Goal: Transaction & Acquisition: Purchase product/service

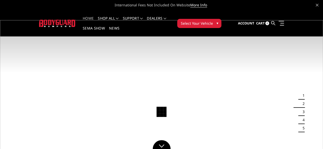
click at [212, 21] on span "Select Your Vehicle" at bounding box center [196, 23] width 32 height 5
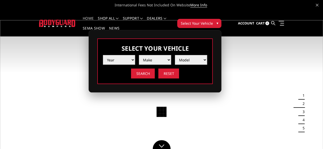
click at [135, 55] on select "Year 2025 2024 2023 2022 2021 2020 2019 2018 2017 2016 2015 2014 2013 2012 2011…" at bounding box center [119, 60] width 32 height 10
select select "yr_2023"
click at [135, 55] on select "Year 2025 2024 2023 2022 2021 2020 2019 2018 2017 2016 2015 2014 2013 2012 2011…" at bounding box center [119, 60] width 32 height 10
click at [162, 84] on div "Select Your Vehicle Year 2025 2024 2023 2022 2021 2020 2019 2018 2017 2016 2015…" at bounding box center [154, 61] width 133 height 62
click at [171, 58] on select "Make Chevrolet Ford GMC Ram Toyota" at bounding box center [155, 60] width 32 height 10
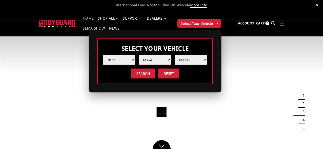
select select "mk_chevrolet"
click at [171, 55] on select "Make Chevrolet Ford GMC Ram Toyota" at bounding box center [155, 60] width 32 height 10
click at [207, 55] on select "Model Silverado 1500 Silverado 2500 / 3500 Silverado 4500 / 5500 / 6500" at bounding box center [191, 60] width 32 height 10
select select "md_silverado-2500-3500"
click at [207, 55] on select "Model Silverado 1500 Silverado 2500 / 3500 Silverado 4500 / 5500 / 6500" at bounding box center [191, 60] width 32 height 10
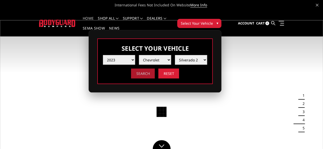
click at [155, 69] on input "Search" at bounding box center [143, 74] width 24 height 10
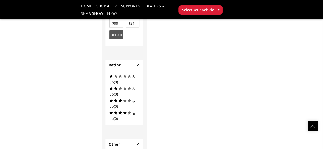
scroll to position [520, 0]
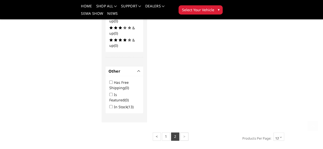
scroll to position [298, 0]
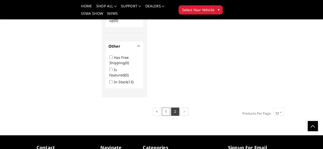
click at [162, 108] on link "1" at bounding box center [166, 112] width 8 height 8
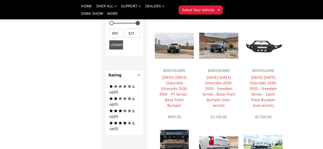
scroll to position [239, 0]
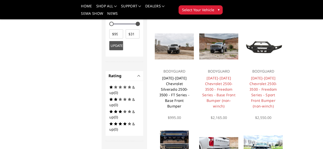
click at [170, 95] on link "[DATE]-[DATE] Chevrolet Silverado 2500-3500 - FT Series - Base Front Bumper" at bounding box center [174, 92] width 30 height 33
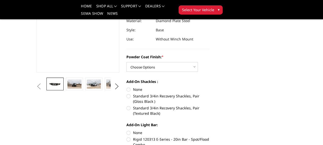
scroll to position [74, 0]
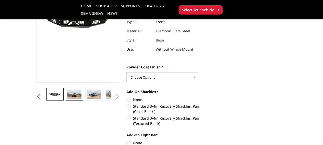
click at [67, 99] on img at bounding box center [74, 94] width 14 height 9
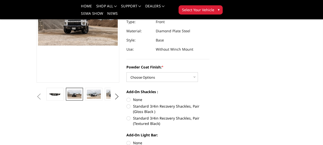
scroll to position [62, 0]
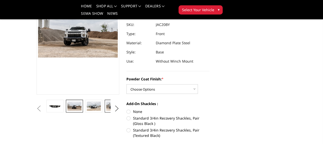
click at [106, 111] on img at bounding box center [113, 106] width 14 height 9
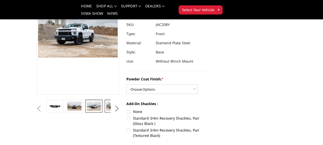
click at [87, 111] on img at bounding box center [94, 106] width 14 height 9
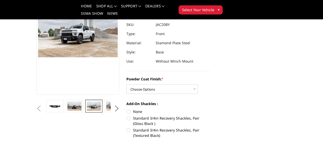
scroll to position [62, 0]
click at [125, 111] on img at bounding box center [132, 105] width 14 height 9
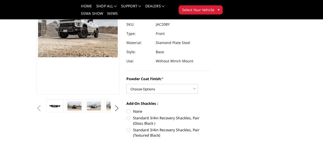
scroll to position [62, 0]
click at [106, 111] on img at bounding box center [113, 106] width 14 height 9
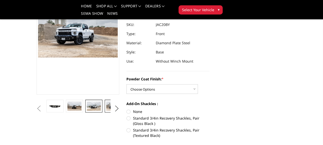
click at [87, 111] on img at bounding box center [94, 106] width 14 height 9
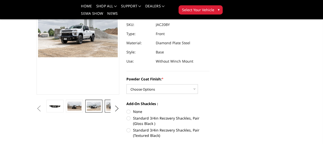
click at [106, 111] on img at bounding box center [113, 106] width 14 height 9
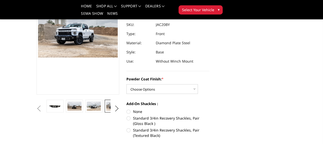
click at [125, 111] on img at bounding box center [132, 106] width 14 height 9
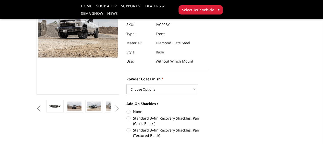
click at [116, 113] on button "Next" at bounding box center [117, 109] width 8 height 8
click at [125, 111] on img at bounding box center [132, 106] width 14 height 9
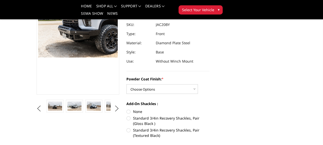
click at [125, 111] on img at bounding box center [132, 106] width 14 height 9
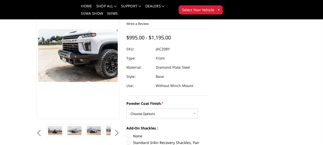
scroll to position [36, 0]
